Goal: Transaction & Acquisition: Purchase product/service

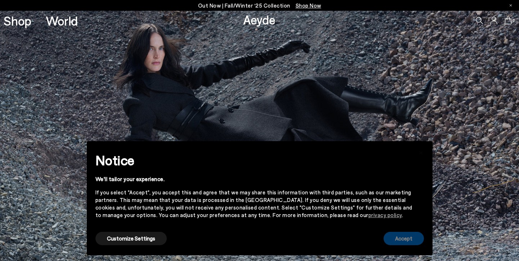
click at [401, 241] on button "Accept" at bounding box center [404, 238] width 40 height 13
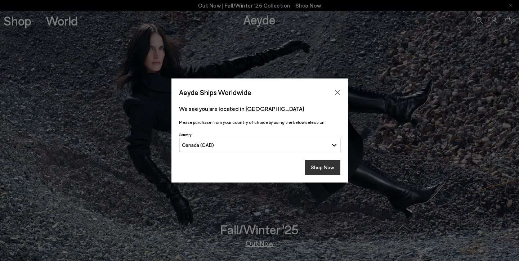
click at [322, 169] on button "Shop Now" at bounding box center [323, 167] width 36 height 15
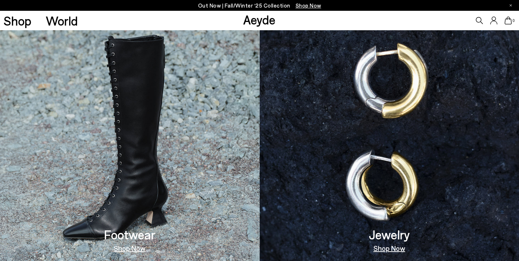
scroll to position [416, 0]
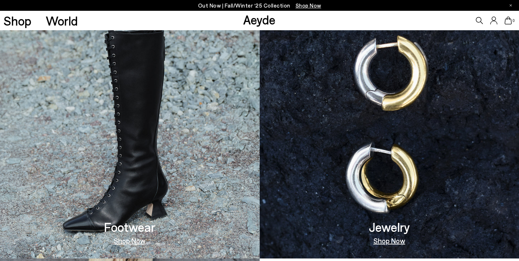
click at [136, 242] on link "Shop Now" at bounding box center [130, 240] width 32 height 7
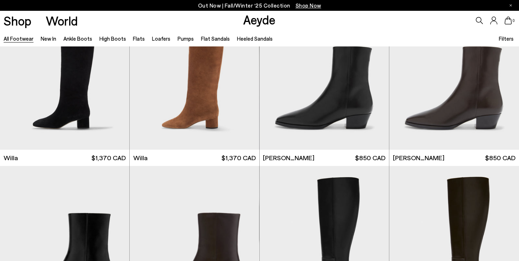
scroll to position [601, 0]
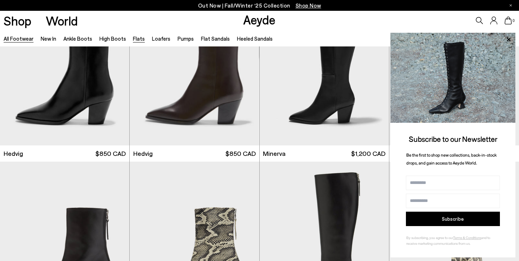
click at [133, 35] on link "Flats" at bounding box center [139, 38] width 12 height 6
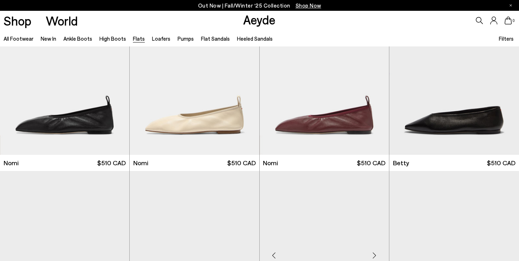
scroll to position [562, 0]
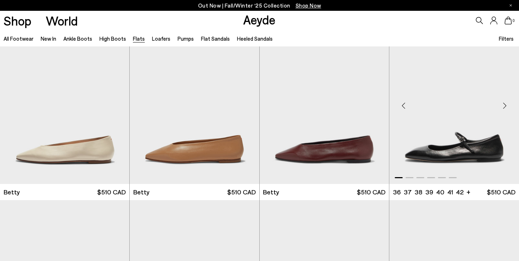
click at [502, 109] on div "Next slide" at bounding box center [505, 106] width 22 height 22
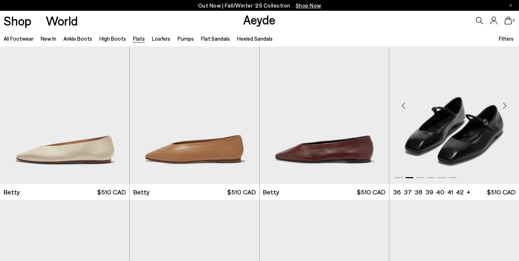
click at [502, 109] on div "Next slide" at bounding box center [505, 106] width 22 height 22
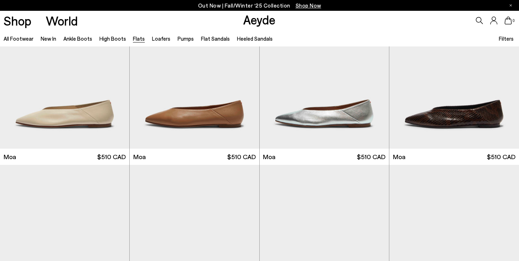
scroll to position [1389, 0]
